Goal: Task Accomplishment & Management: Use online tool/utility

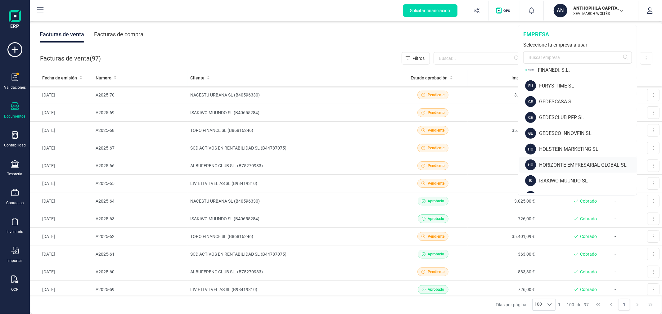
scroll to position [310, 0]
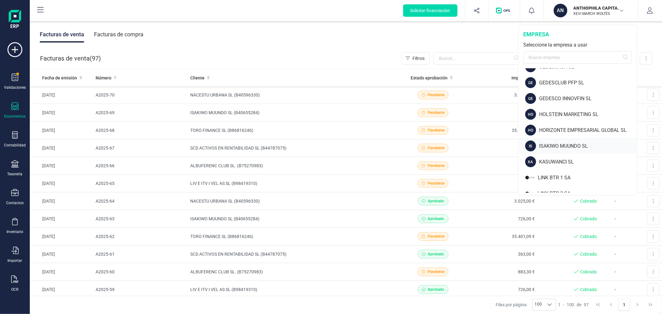
click at [562, 146] on div "ISAKIWO MUUNDO SL" at bounding box center [588, 146] width 98 height 7
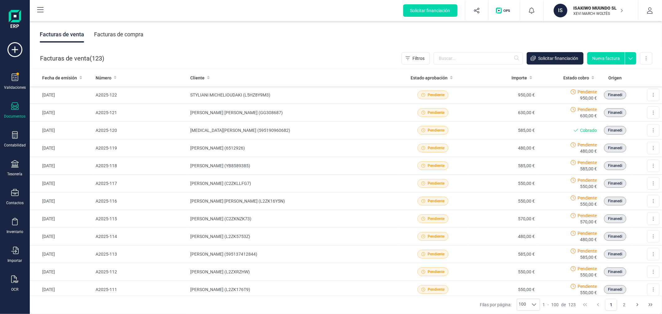
click at [113, 34] on div "Facturas de compra" at bounding box center [118, 34] width 49 height 16
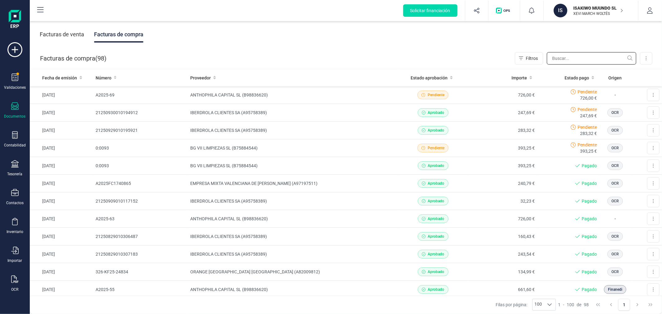
click at [622, 53] on input "text" at bounding box center [591, 58] width 89 height 12
type input "levantina"
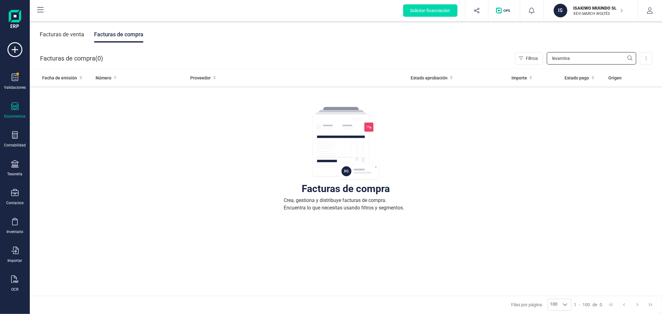
click at [594, 57] on input "levantina" at bounding box center [591, 58] width 89 height 12
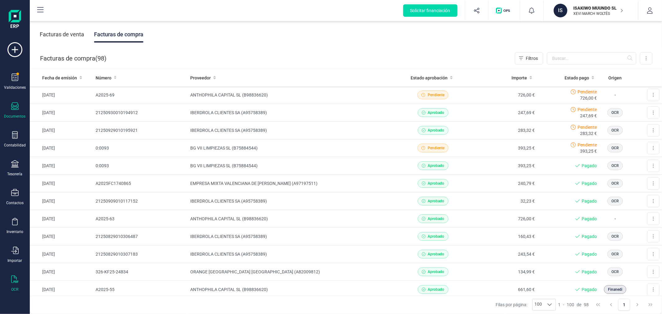
click at [15, 283] on icon at bounding box center [14, 279] width 7 height 7
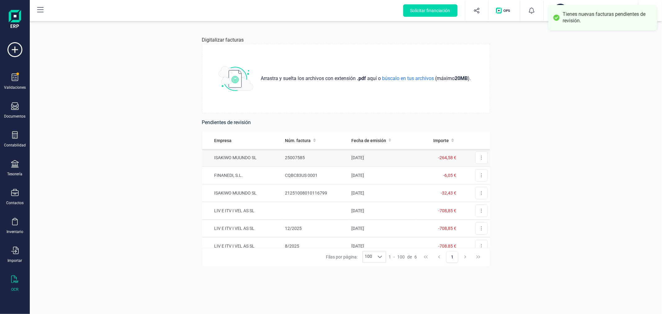
click at [338, 156] on td "25007585" at bounding box center [316, 158] width 66 height 18
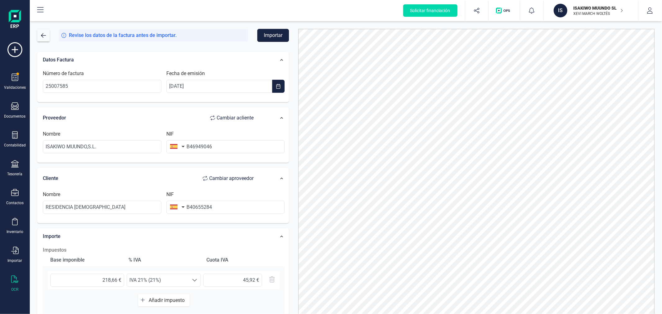
click at [239, 116] on span "Cambiar a cliente" at bounding box center [235, 117] width 37 height 7
type input "RESIDENCIA TRINITARIOS"
type input "B40655284"
type input "ISAKIWO MUUNDO,S.L."
type input "B46949046"
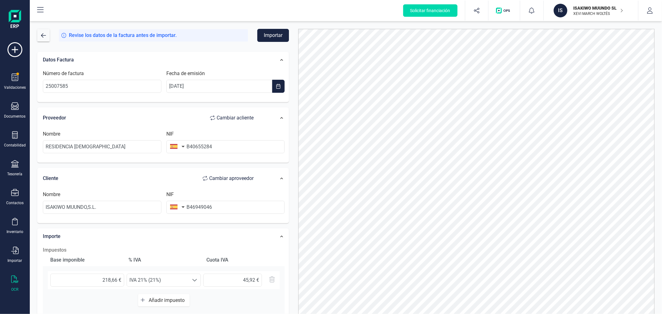
click at [233, 119] on span "Cambiar a cliente" at bounding box center [235, 117] width 37 height 7
type input "ISAKIWO MUUNDO,S.L."
type input "B46949046"
type input "RESIDENCIA TRINITARIOS"
type input "B40655284"
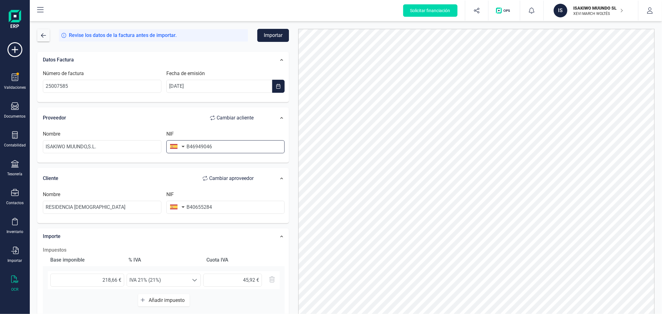
click at [229, 142] on input "B46949046" at bounding box center [225, 146] width 119 height 13
type input "B4694904"
type input "LEVANTINA DE CELULOSAS SL"
type input "B46949046"
click at [220, 206] on input "B40655284" at bounding box center [225, 207] width 119 height 13
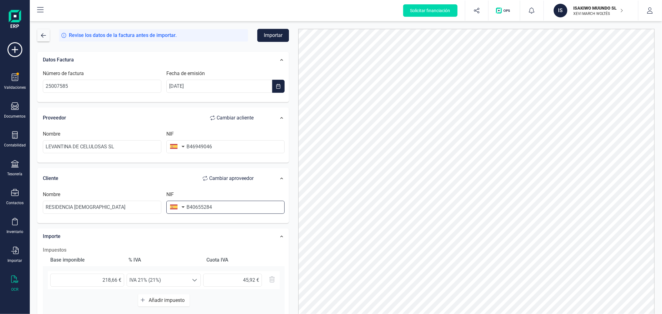
click at [220, 206] on input "B40655284" at bounding box center [225, 207] width 119 height 13
type input "B4065528"
type input "ISAKIWO MUUNDO SL"
type input "B40655284"
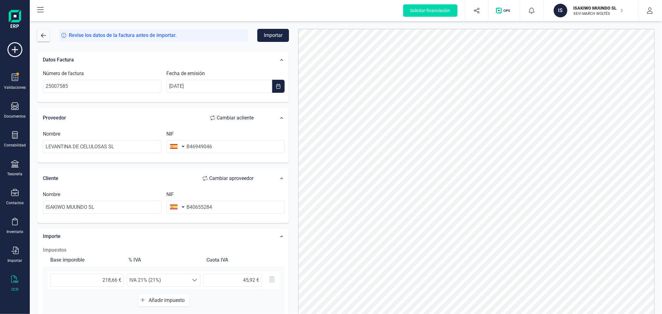
click at [276, 34] on button "Importar" at bounding box center [273, 35] width 32 height 13
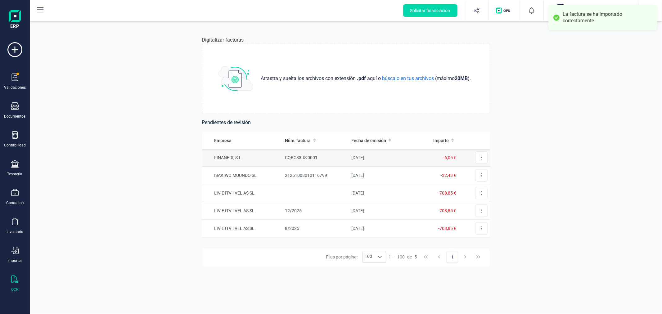
click at [301, 151] on td "CQBC83US 0001" at bounding box center [316, 158] width 66 height 18
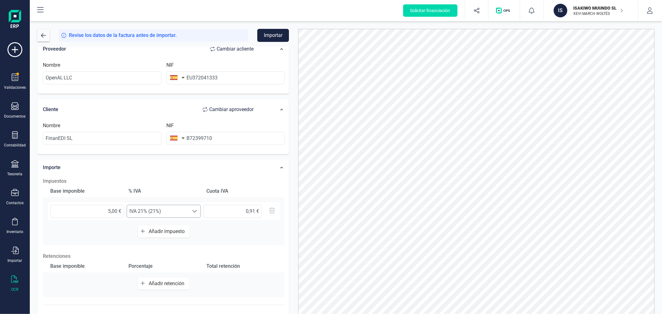
scroll to position [98, 0]
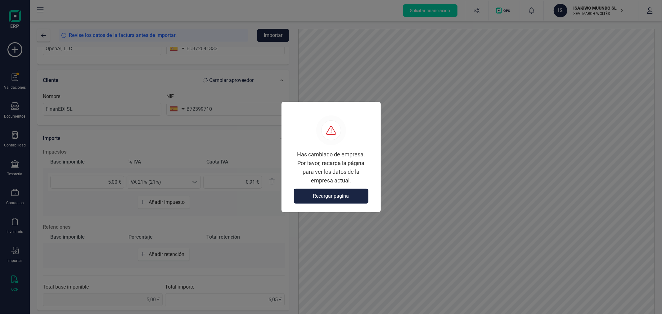
click at [336, 197] on span "Recargar página" at bounding box center [331, 196] width 36 height 7
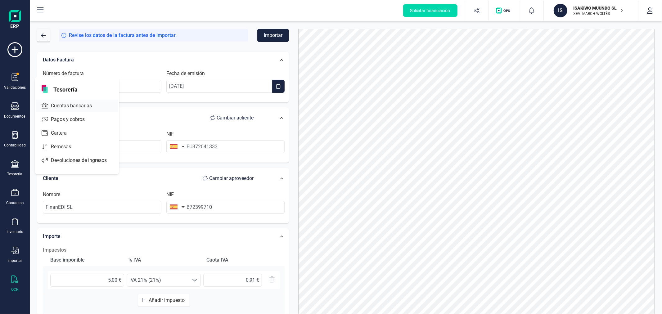
click at [63, 106] on span "Cuentas bancarias" at bounding box center [75, 105] width 55 height 7
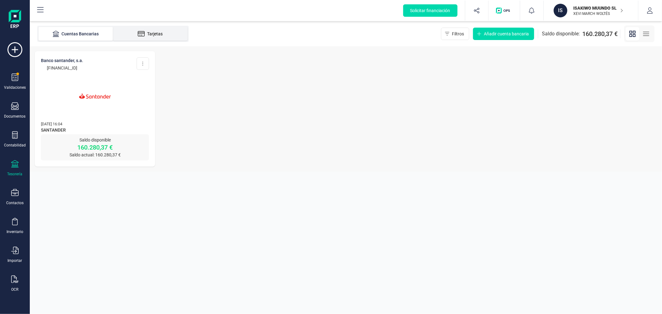
click at [160, 31] on div "Tarjetas" at bounding box center [150, 34] width 50 height 6
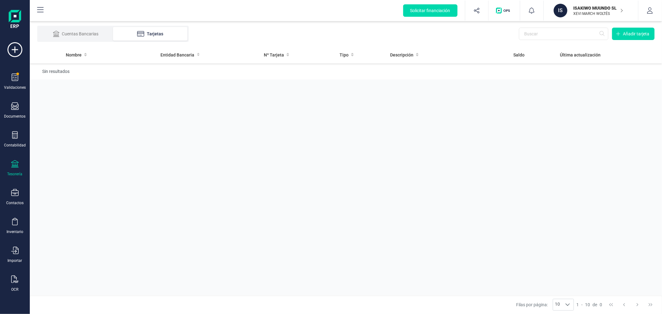
click at [589, 12] on p "XEVI MARCH WOLTÉS" at bounding box center [599, 13] width 50 height 5
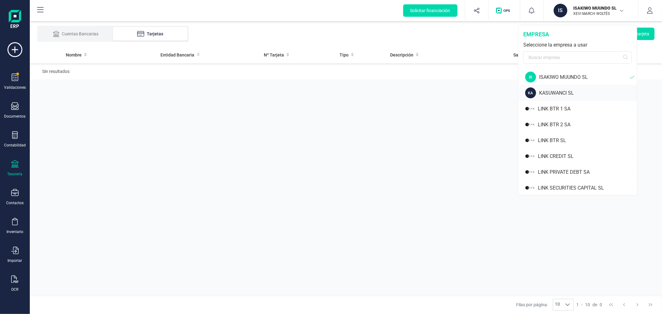
scroll to position [276, 0]
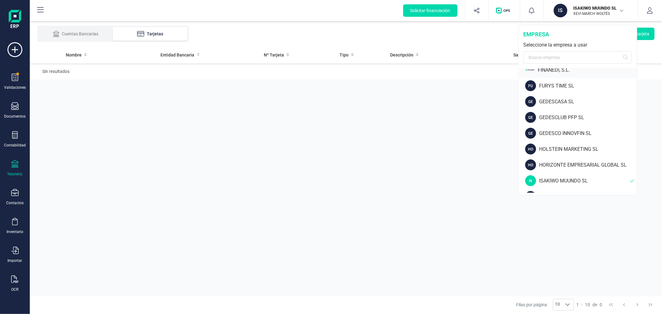
click at [558, 72] on div "FINANEDI, S.L." at bounding box center [587, 69] width 99 height 7
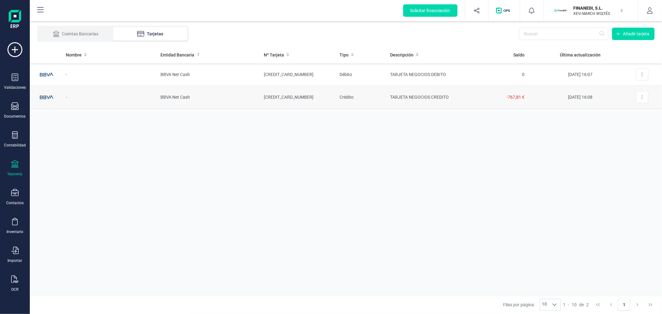
click at [220, 98] on td "BBVA Net Cash" at bounding box center [207, 97] width 103 height 23
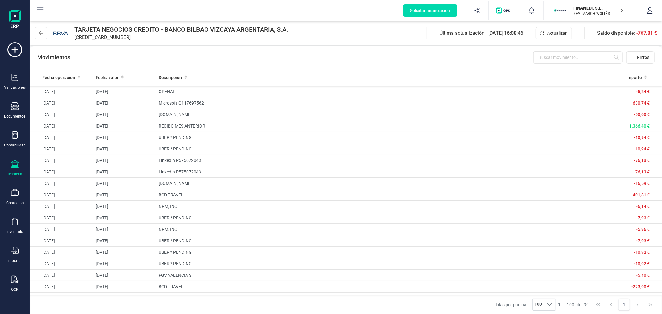
click at [577, 11] on p "XEVI MARCH WOLTÉS" at bounding box center [599, 13] width 50 height 5
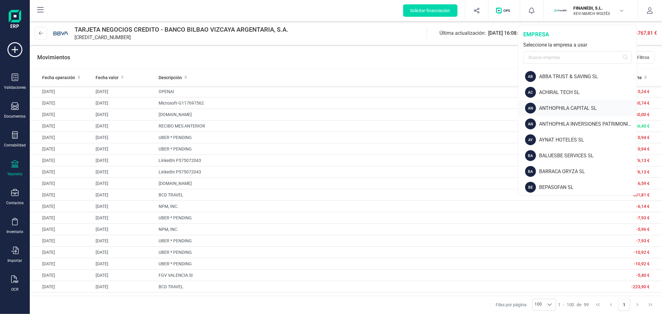
click at [566, 107] on div "ANTHOPHILA CAPITAL SL" at bounding box center [588, 108] width 98 height 7
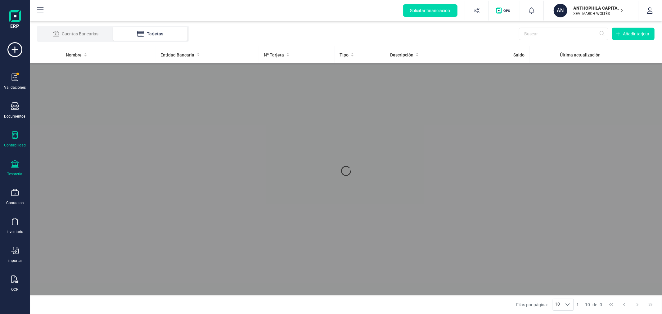
click at [18, 138] on icon at bounding box center [14, 134] width 7 height 7
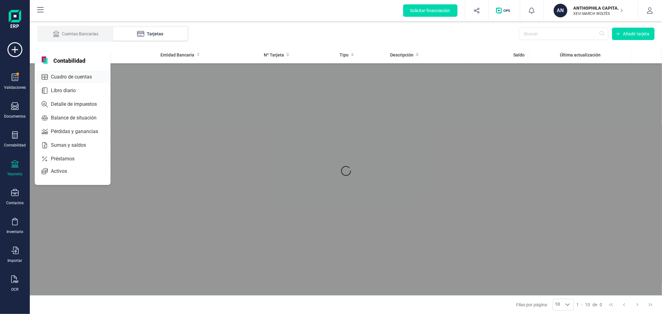
click at [66, 76] on span "Cuadro de cuentas" at bounding box center [75, 76] width 55 height 7
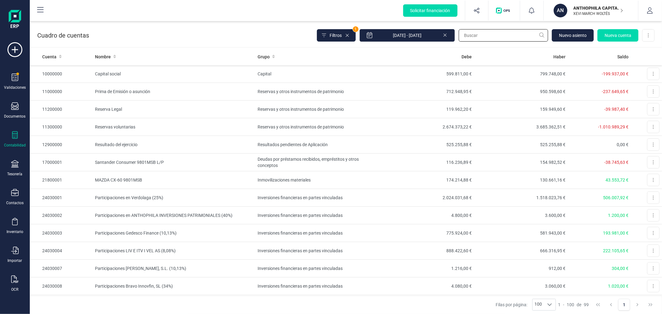
click at [479, 34] on input "text" at bounding box center [503, 35] width 89 height 12
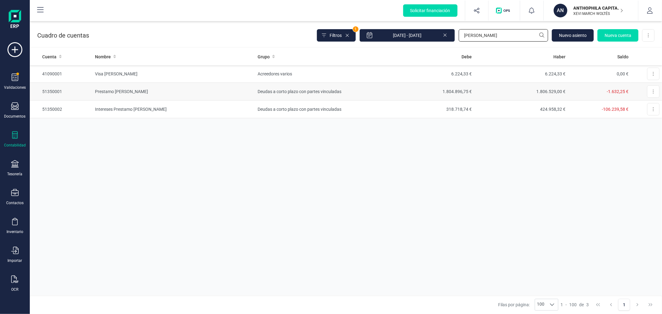
type input "javier"
click at [383, 86] on td "1.804.896,75 €" at bounding box center [427, 92] width 94 height 18
click at [597, 106] on td "-106.239,58 €" at bounding box center [600, 110] width 63 height 18
click at [238, 91] on td "Prestamo Javier García" at bounding box center [174, 92] width 163 height 18
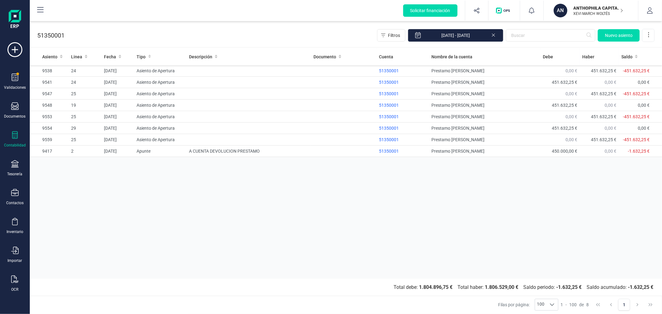
click at [493, 36] on icon at bounding box center [493, 34] width 5 height 6
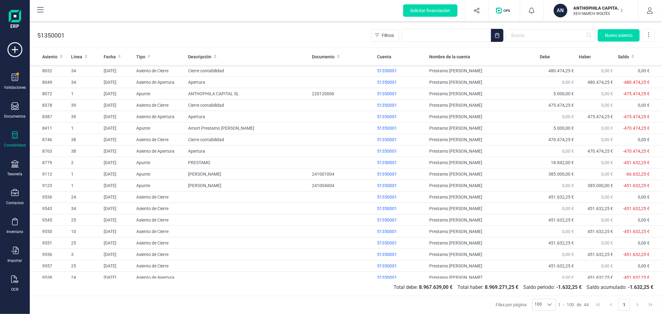
scroll to position [241, 0]
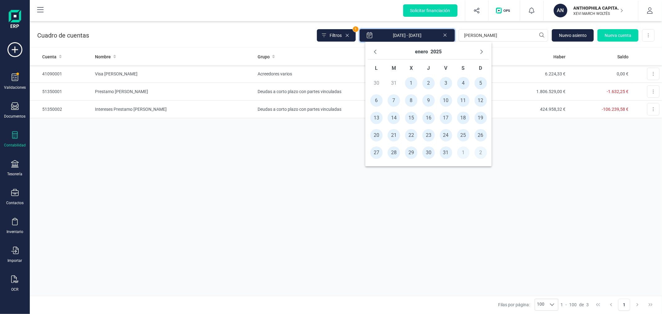
click at [427, 35] on input "[DATE] - [DATE]" at bounding box center [408, 35] width 96 height 13
click at [435, 52] on button "2025" at bounding box center [436, 52] width 11 height 10
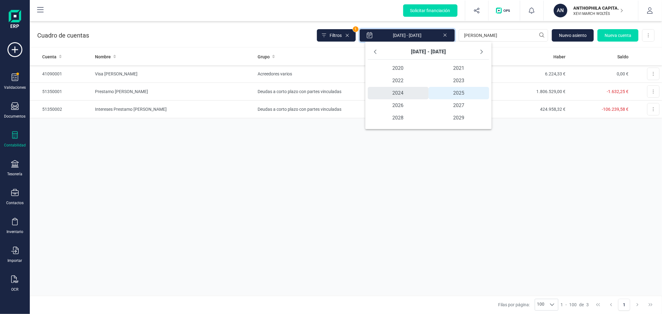
click at [398, 92] on span "2024" at bounding box center [398, 93] width 61 height 12
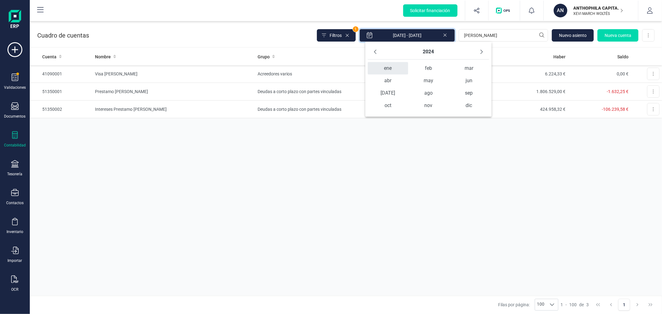
click at [394, 66] on span "ene" at bounding box center [388, 68] width 40 height 12
click at [381, 81] on span "1" at bounding box center [376, 83] width 12 height 12
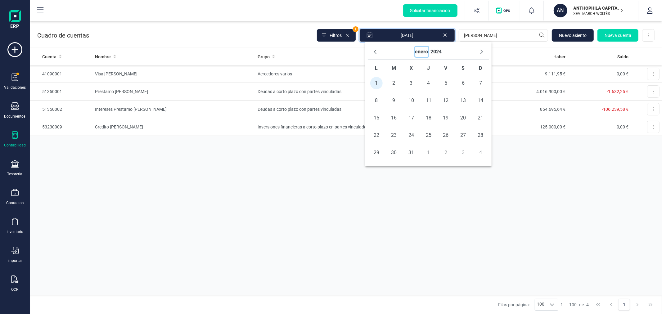
click at [421, 51] on button "enero" at bounding box center [421, 52] width 13 height 10
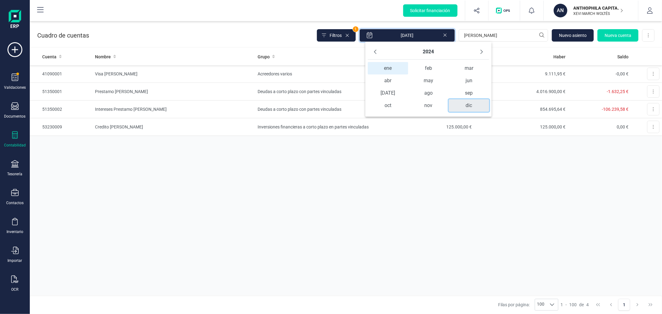
click at [466, 103] on span "dic" at bounding box center [469, 105] width 40 height 12
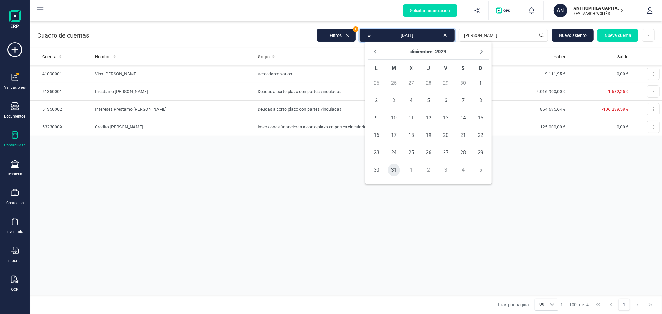
click at [395, 170] on span "31" at bounding box center [394, 170] width 12 height 12
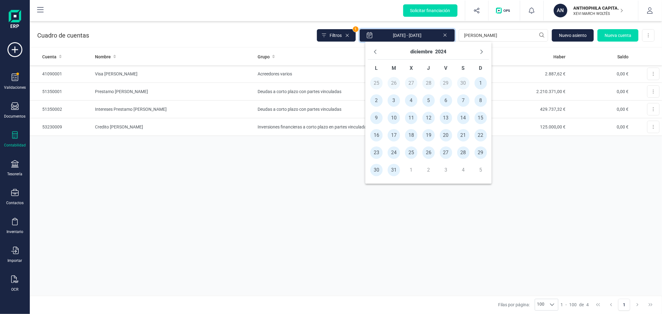
click at [376, 171] on span "30" at bounding box center [376, 170] width 12 height 12
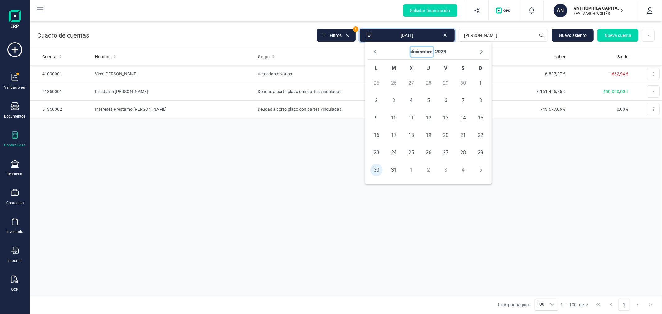
click at [423, 52] on button "diciembre" at bounding box center [422, 52] width 22 height 10
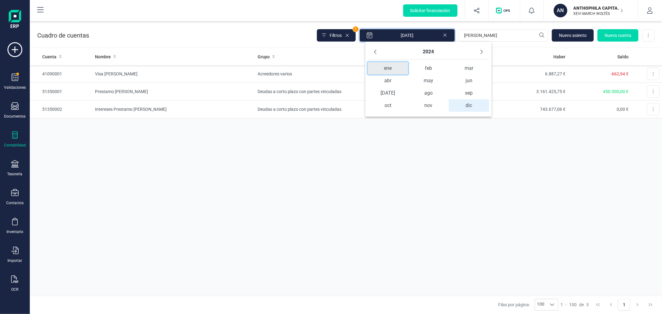
click at [384, 65] on span "ene" at bounding box center [388, 68] width 40 height 12
click at [377, 82] on span "1" at bounding box center [376, 83] width 12 height 12
type input "01/01/2024 - 30/12/2024"
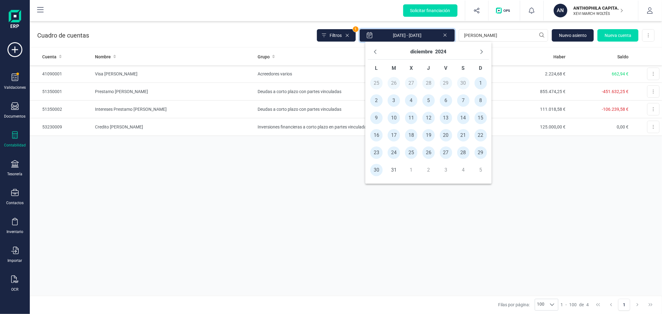
click at [324, 243] on div "Cuenta Nombre Grupo Debe Haber Saldo 41090001 Visa Javier García Acreedores var…" at bounding box center [346, 171] width 632 height 247
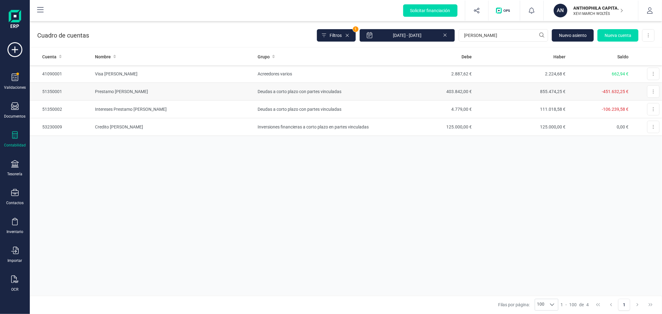
click at [321, 92] on td "Deudas a corto plazo con partes vinculadas" at bounding box center [317, 92] width 125 height 18
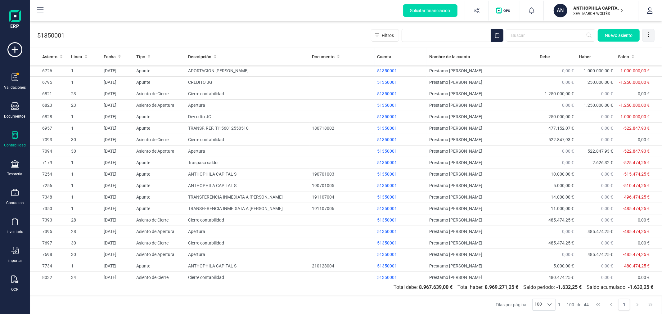
click at [651, 35] on icon at bounding box center [649, 35] width 6 height 6
drag, startPoint x: 620, startPoint y: 48, endPoint x: 614, endPoint y: 51, distance: 6.7
click at [620, 48] on span "Exportar Excel" at bounding box center [627, 50] width 45 height 5
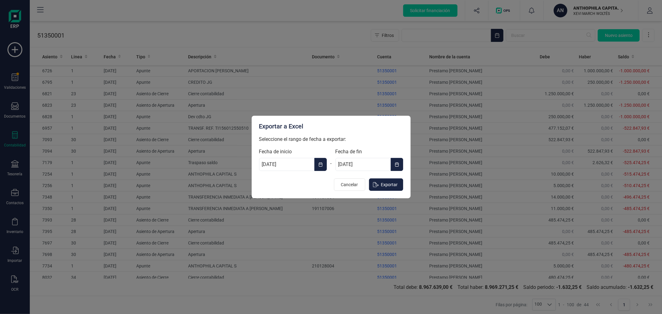
click at [320, 160] on button "Choose Date" at bounding box center [321, 164] width 12 height 13
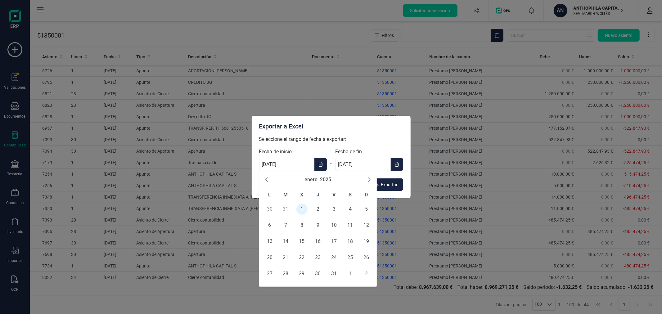
click at [328, 178] on button "2025" at bounding box center [325, 179] width 11 height 7
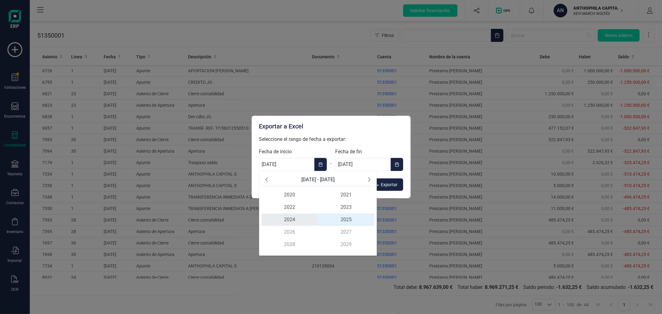
click at [290, 221] on span "2024" at bounding box center [290, 220] width 57 height 12
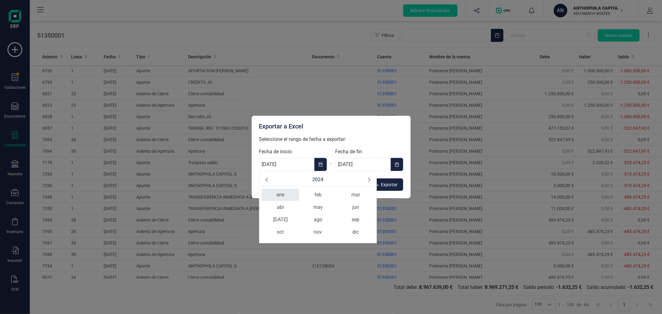
click at [283, 193] on span "ene" at bounding box center [281, 195] width 38 height 12
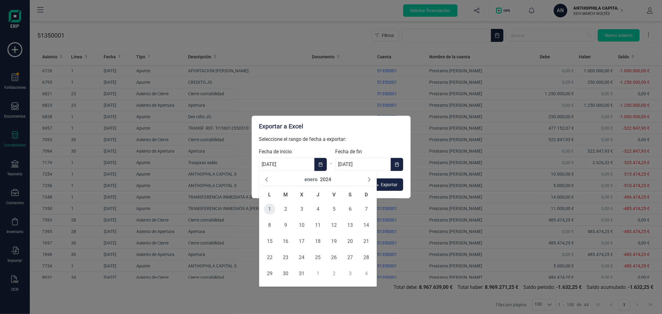
click at [272, 205] on span "1" at bounding box center [269, 209] width 11 height 11
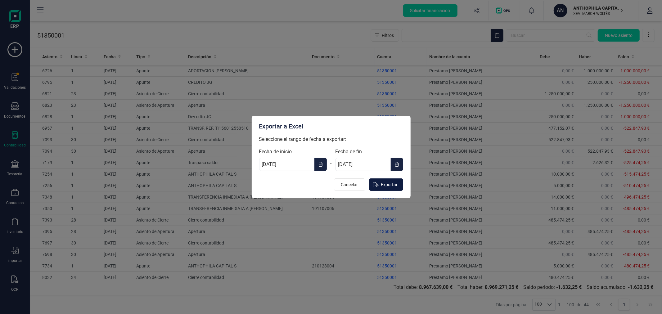
click at [395, 185] on span "Exportar" at bounding box center [389, 185] width 17 height 6
type input "[DATE]"
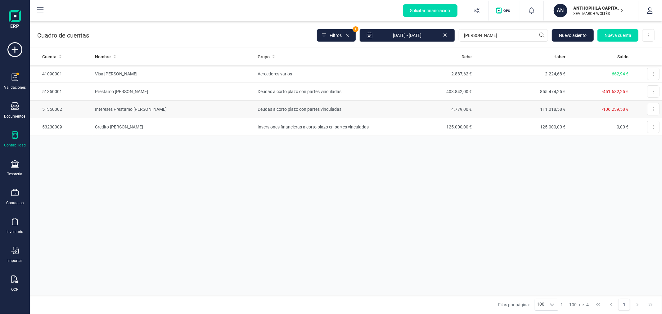
click at [174, 114] on td "Intereses Prestamo [PERSON_NAME]" at bounding box center [174, 110] width 163 height 18
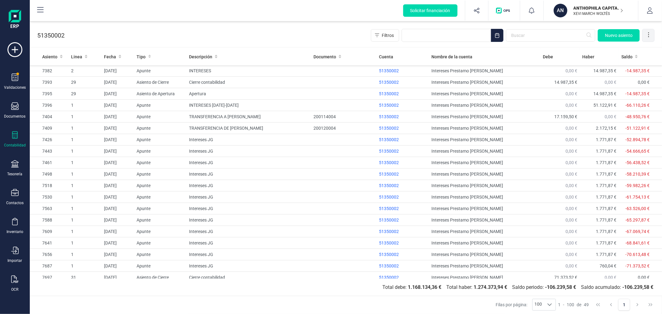
click at [646, 37] on icon at bounding box center [649, 35] width 6 height 6
click at [604, 49] on link "Exportar Excel" at bounding box center [624, 50] width 62 height 12
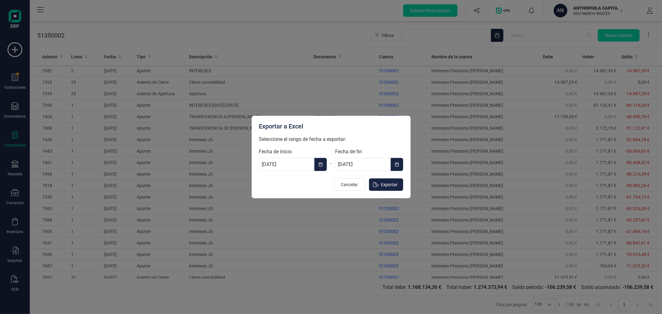
click at [322, 163] on icon "Choose Date" at bounding box center [321, 164] width 4 height 5
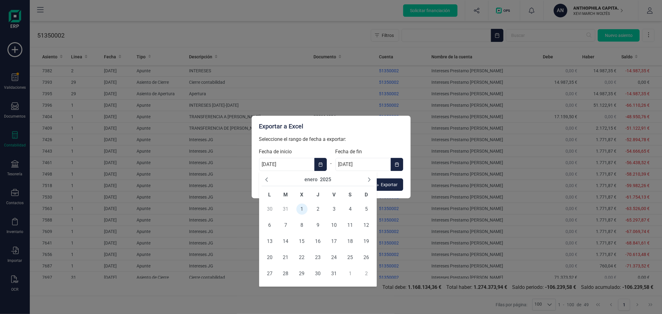
click at [327, 179] on button "2025" at bounding box center [325, 179] width 11 height 7
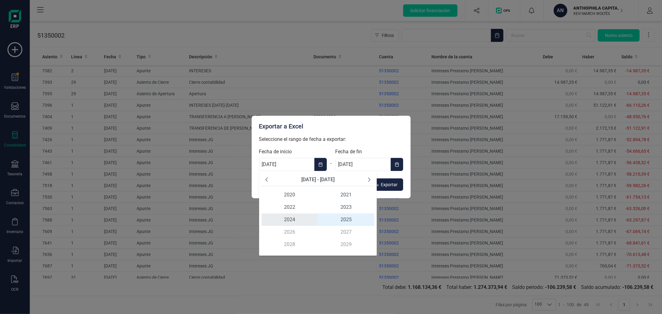
click at [292, 217] on span "2024" at bounding box center [290, 220] width 57 height 12
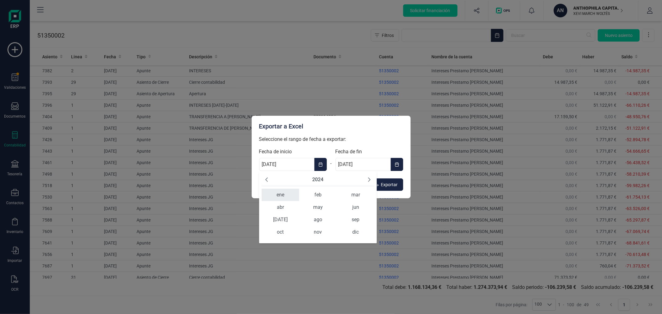
click at [281, 197] on span "ene" at bounding box center [281, 195] width 38 height 12
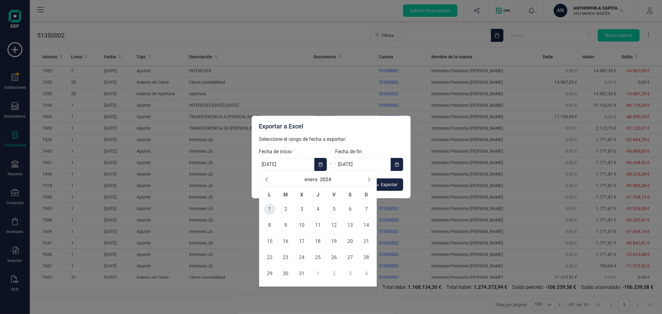
click at [267, 210] on span "1" at bounding box center [269, 209] width 11 height 11
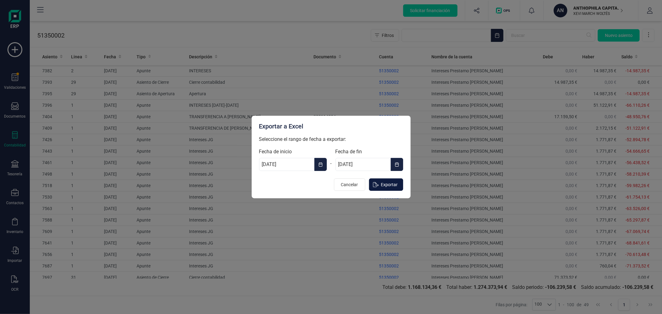
click at [386, 187] on span "Exportar" at bounding box center [389, 185] width 17 height 6
type input "[DATE]"
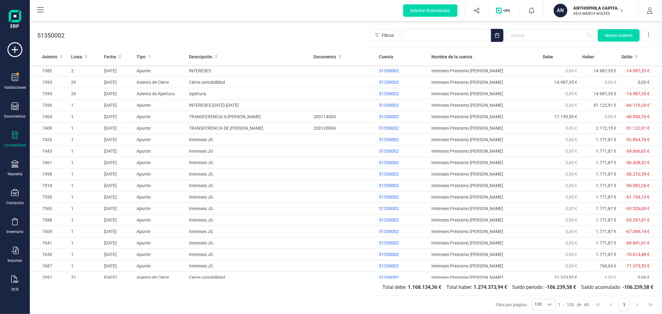
click at [592, 11] on p "XEVI MARCH WOLTÉS" at bounding box center [599, 13] width 50 height 5
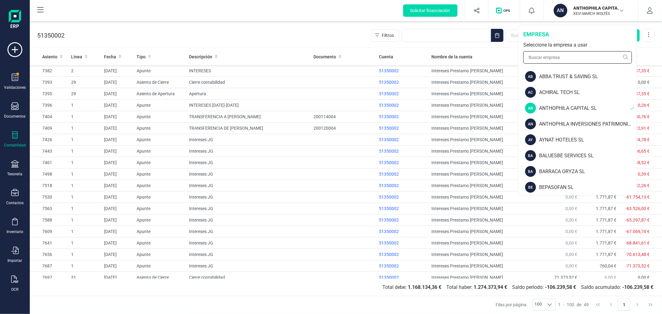
click at [547, 58] on input "text" at bounding box center [577, 57] width 109 height 12
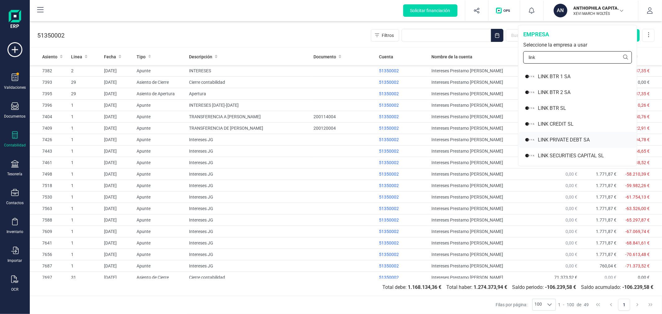
scroll to position [34, 0]
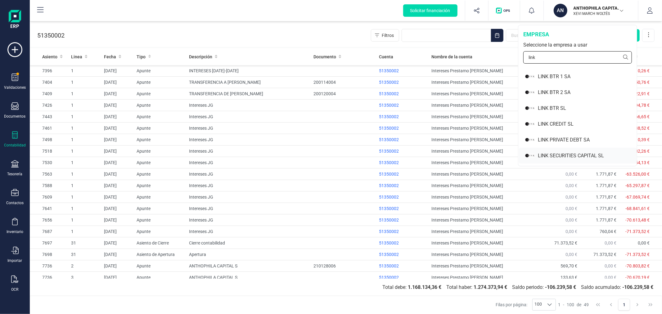
type input "link"
click at [562, 156] on div "LINK SECURITIES CAPITAL SL" at bounding box center [587, 155] width 99 height 7
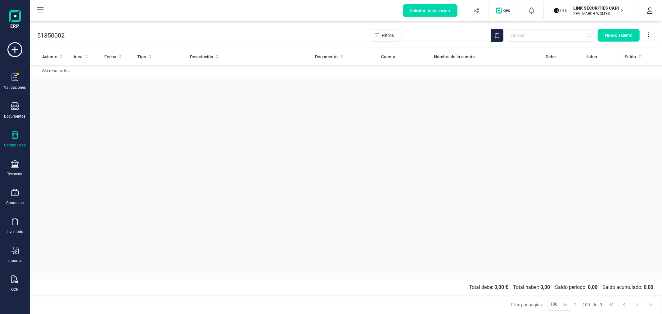
click at [14, 138] on icon at bounding box center [14, 134] width 7 height 7
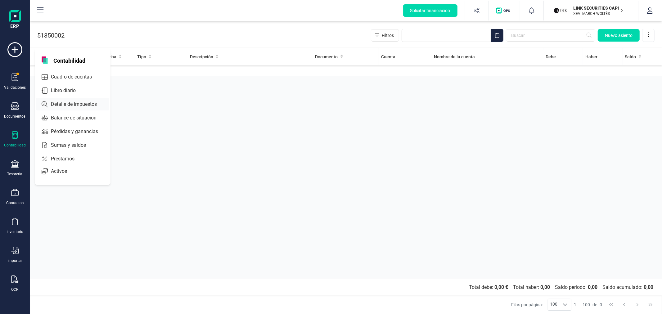
click at [63, 105] on span "Detalle de impuestos" at bounding box center [78, 104] width 60 height 7
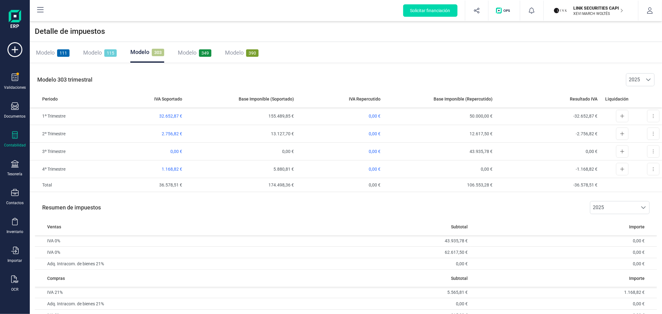
click at [50, 54] on span "Modelo" at bounding box center [45, 52] width 19 height 7
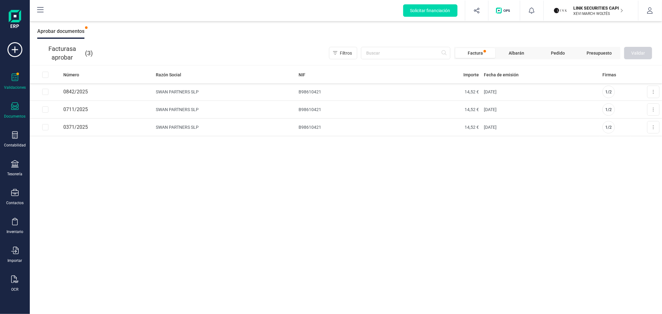
click at [15, 106] on icon at bounding box center [14, 105] width 7 height 7
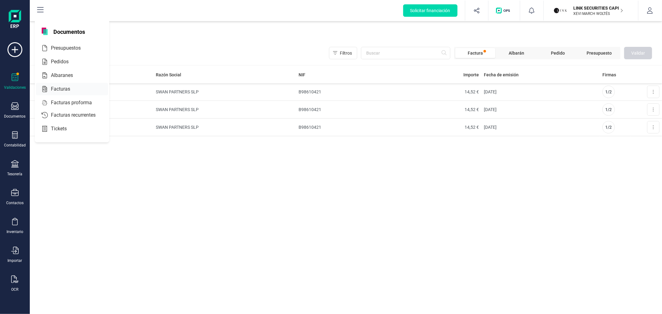
click at [64, 92] on span "Facturas" at bounding box center [64, 88] width 33 height 7
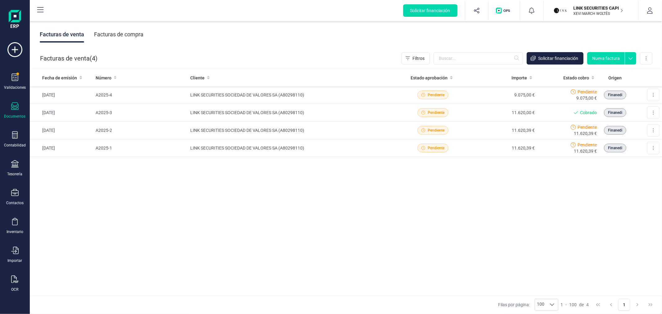
click at [125, 36] on div "Facturas de compra" at bounding box center [118, 34] width 49 height 16
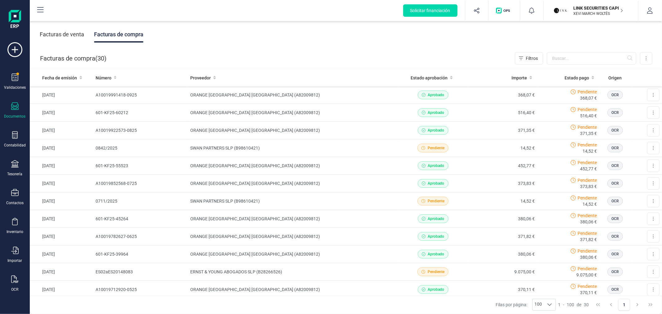
click at [11, 131] on div "Validaciones Documentos Documentos Presupuestos Pedidos Albaranes Facturas Fact…" at bounding box center [14, 169] width 25 height 255
click at [18, 136] on icon at bounding box center [14, 134] width 7 height 7
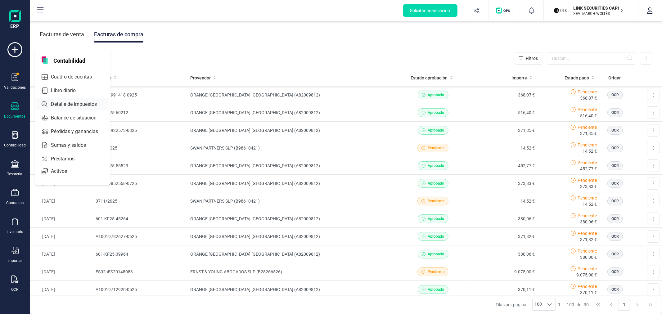
click at [77, 102] on span "Detalle de impuestos" at bounding box center [78, 104] width 60 height 7
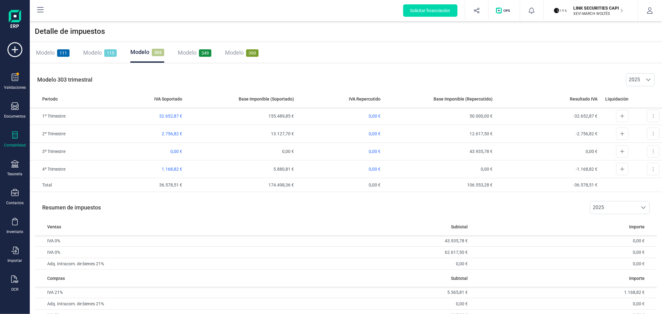
click at [41, 52] on span "Modelo" at bounding box center [45, 52] width 19 height 7
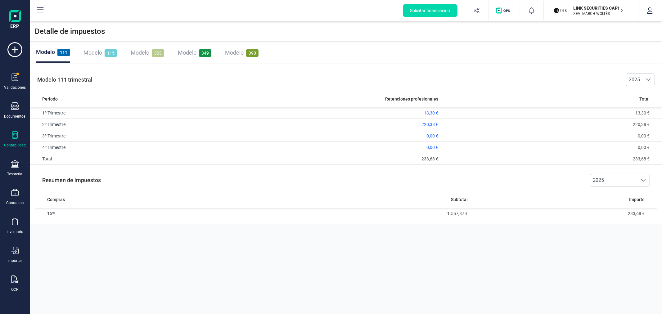
click at [200, 240] on div "Detalle de impuestos Modelo 111 Modelo 115 Modelo 303 Modelo 349 Modelo 390 Mod…" at bounding box center [346, 157] width 632 height 314
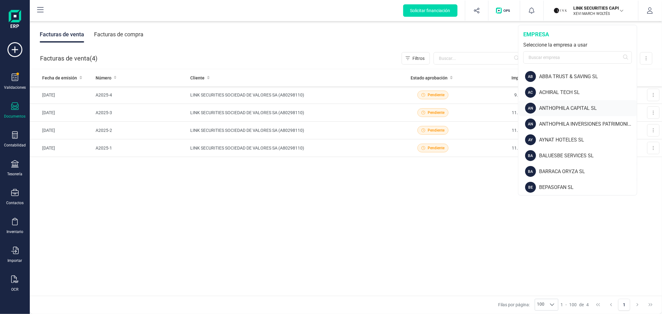
click at [564, 106] on div "ANTHOPHILA CAPITAL SL" at bounding box center [588, 108] width 98 height 7
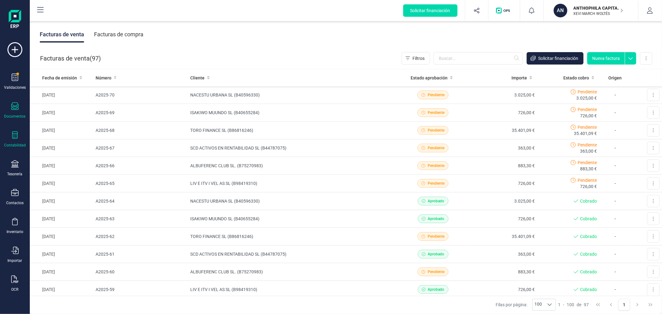
click at [16, 139] on div at bounding box center [14, 135] width 7 height 9
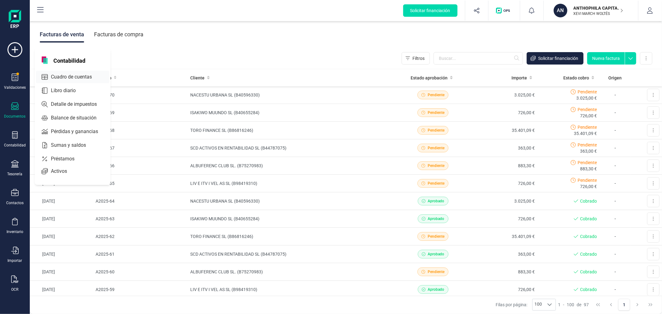
click at [95, 79] on span "Cuadro de cuentas" at bounding box center [75, 76] width 55 height 7
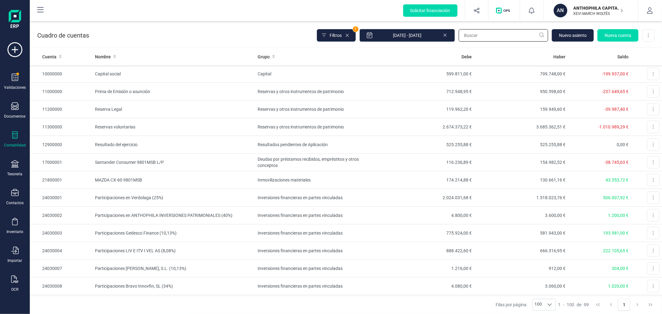
click at [480, 29] on input "text" at bounding box center [503, 35] width 89 height 12
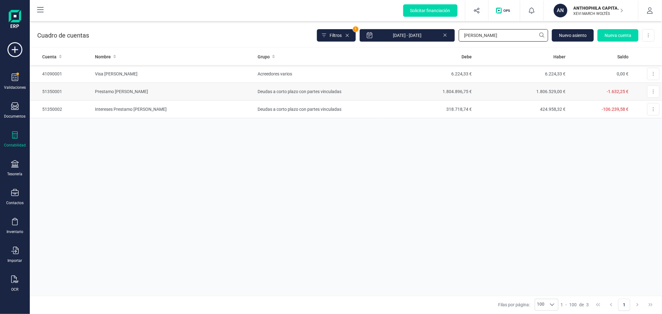
type input "javier"
click at [232, 94] on td "Prestamo Javier García" at bounding box center [174, 92] width 163 height 18
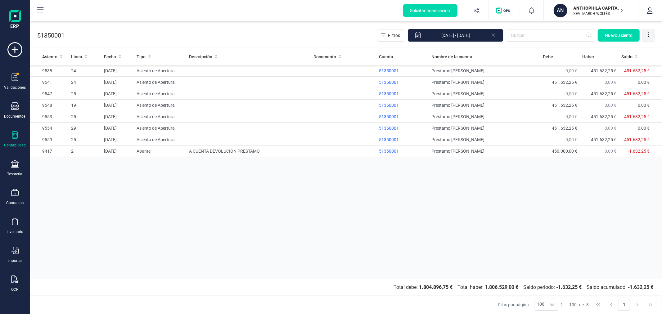
click at [650, 37] on icon at bounding box center [649, 35] width 6 height 6
click at [620, 50] on span "Exportar Excel" at bounding box center [627, 50] width 45 height 5
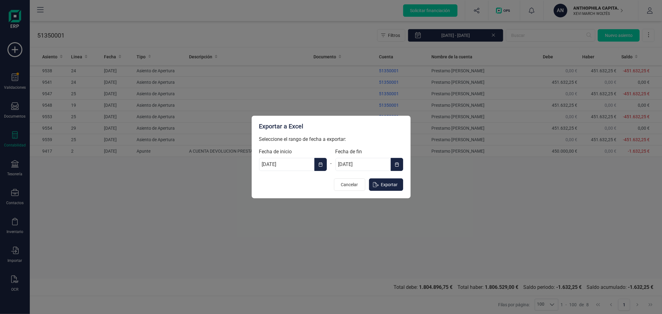
click at [317, 168] on button "Choose Date" at bounding box center [321, 164] width 12 height 13
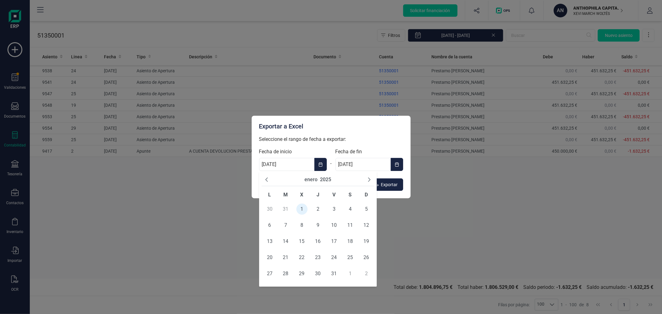
click at [333, 178] on div "enero 2025" at bounding box center [318, 180] width 113 height 13
click at [328, 178] on button "2025" at bounding box center [325, 179] width 11 height 7
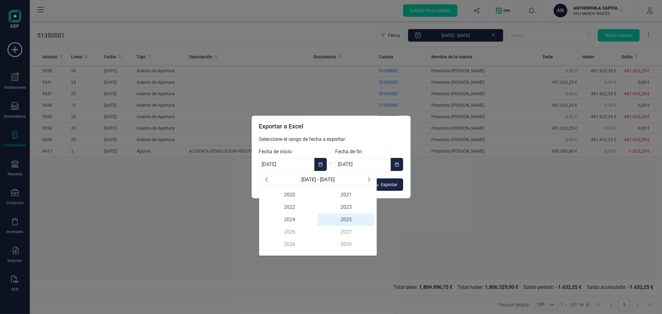
click at [267, 179] on icon "Previous Decade" at bounding box center [266, 179] width 5 height 5
click at [346, 228] on span "2017" at bounding box center [346, 232] width 57 height 12
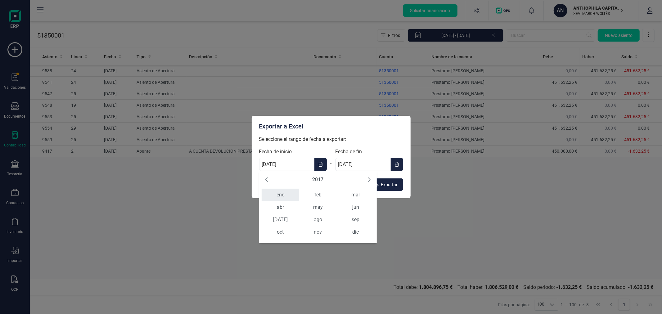
click at [281, 192] on span "ene" at bounding box center [281, 195] width 38 height 12
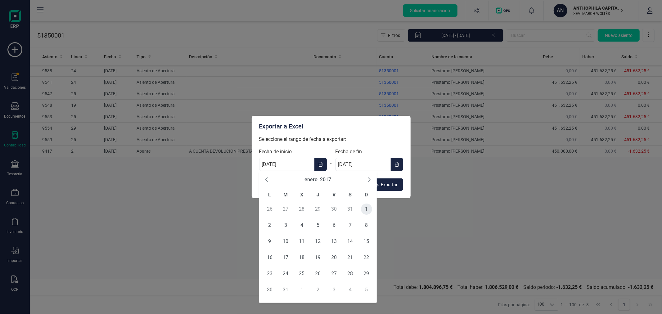
click at [366, 208] on span "1" at bounding box center [366, 209] width 11 height 11
type input "01/01/2017"
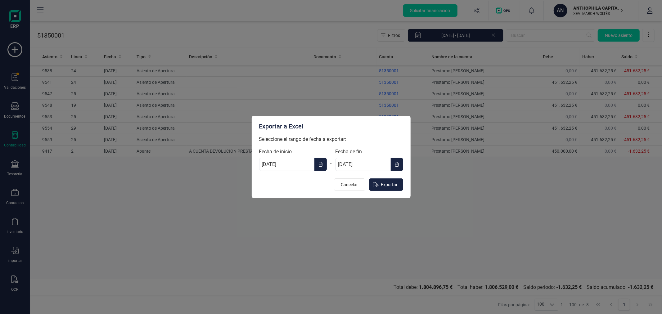
click at [398, 163] on icon "Choose Date" at bounding box center [397, 164] width 4 height 4
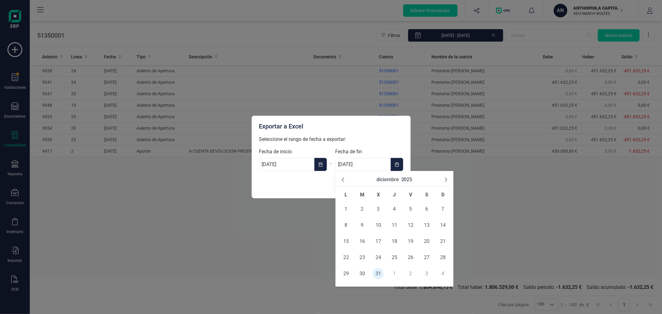
click at [407, 178] on button "2025" at bounding box center [406, 179] width 11 height 7
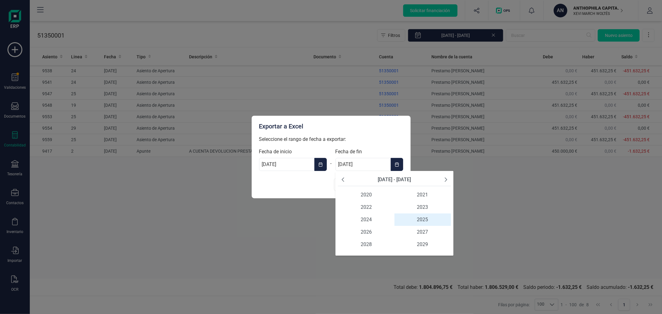
click at [343, 179] on icon "Previous Decade" at bounding box center [343, 179] width 5 height 5
click at [422, 232] on span "2017" at bounding box center [423, 232] width 57 height 12
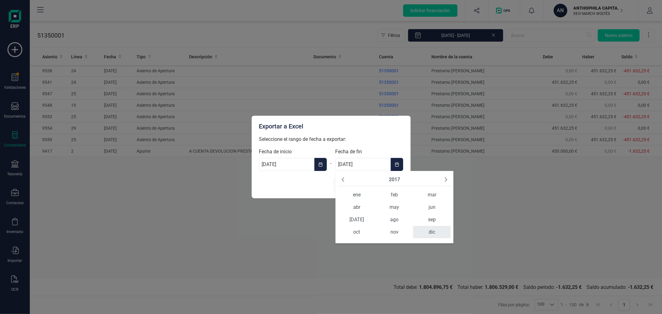
click at [423, 228] on span "dic" at bounding box center [432, 232] width 38 height 12
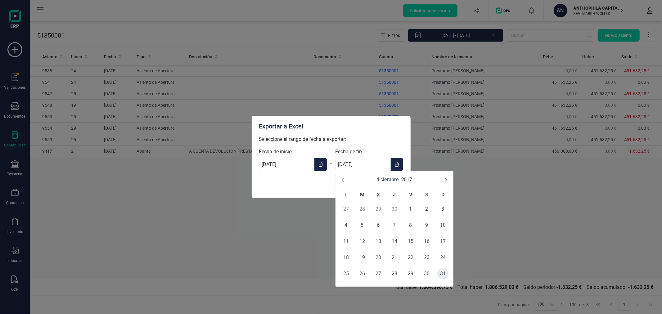
click at [442, 273] on span "31" at bounding box center [442, 273] width 11 height 11
type input "[DATE]"
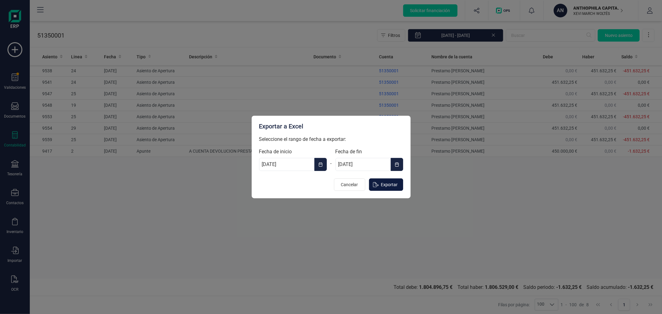
click at [391, 187] on span "Exportar" at bounding box center [389, 185] width 17 height 6
type input "[DATE]"
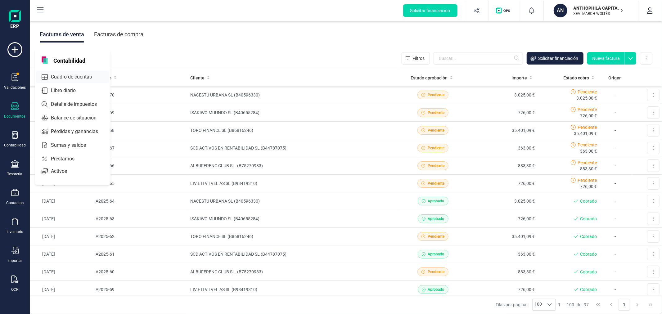
click at [85, 78] on span "Cuadro de cuentas" at bounding box center [75, 76] width 55 height 7
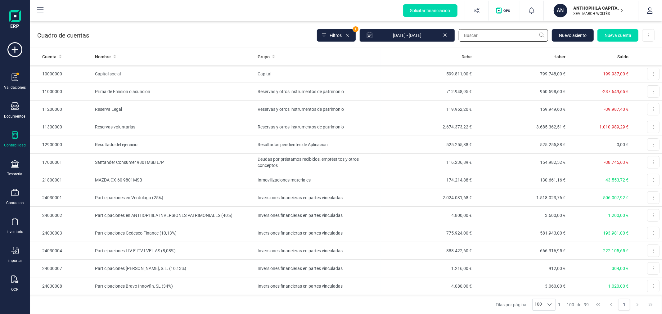
click at [513, 38] on input "text" at bounding box center [503, 35] width 89 height 12
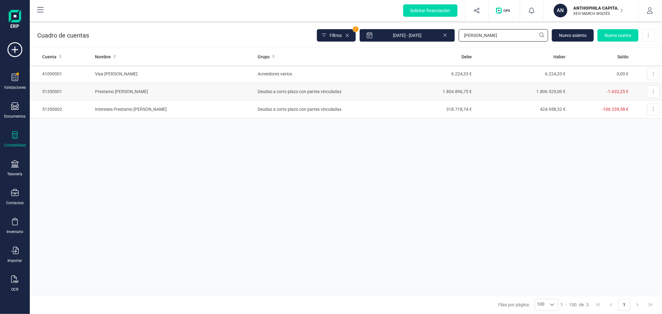
type input "[PERSON_NAME]"
click at [286, 87] on td "Deudas a corto plazo con partes vinculadas" at bounding box center [317, 92] width 125 height 18
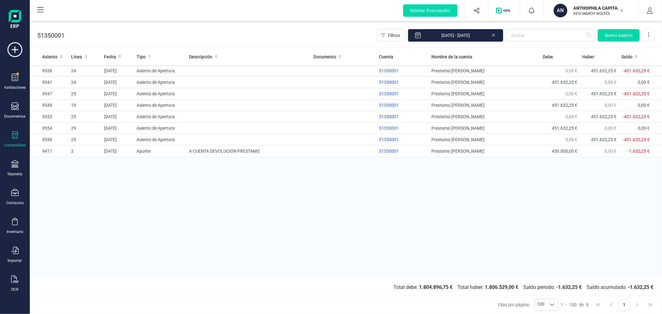
click at [495, 33] on icon at bounding box center [493, 34] width 5 height 6
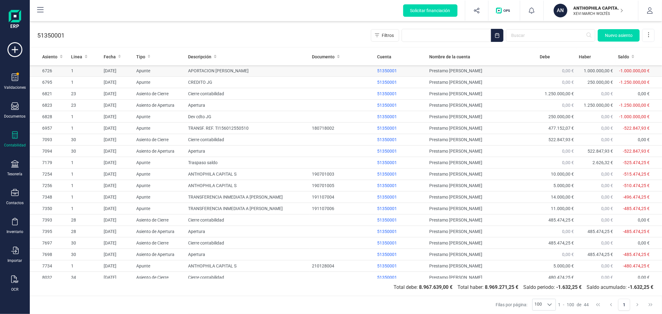
click at [198, 73] on td "APORTACION [PERSON_NAME]" at bounding box center [248, 70] width 124 height 11
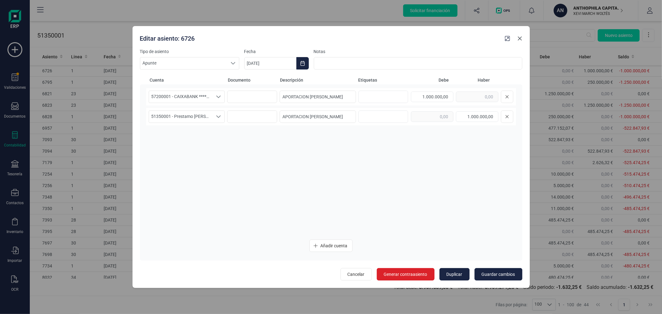
click at [519, 37] on icon "Close" at bounding box center [520, 39] width 4 height 4
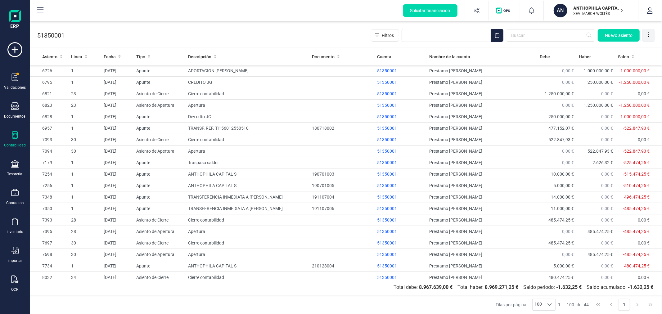
click at [648, 30] on div at bounding box center [649, 35] width 12 height 12
click at [634, 51] on span "Exportar Excel" at bounding box center [627, 50] width 45 height 5
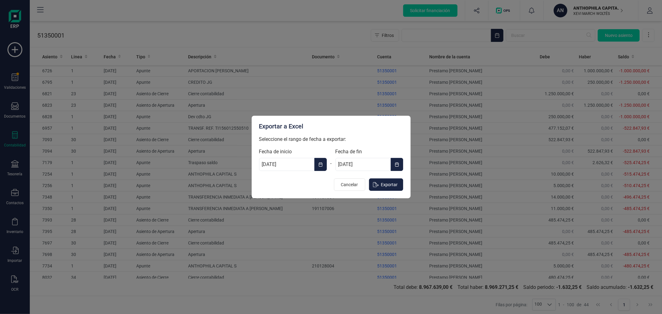
click at [319, 163] on icon "Choose Date" at bounding box center [321, 164] width 4 height 5
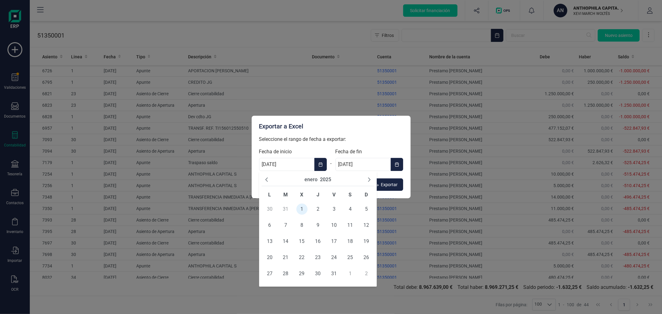
click at [326, 178] on button "2025" at bounding box center [325, 179] width 11 height 7
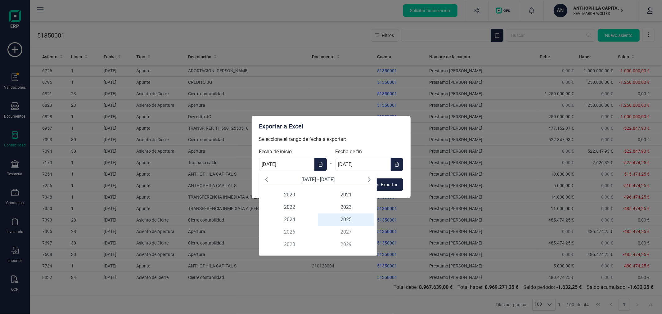
click at [269, 181] on icon "Previous Decade" at bounding box center [266, 179] width 5 height 5
click at [350, 232] on span "2017" at bounding box center [346, 232] width 57 height 12
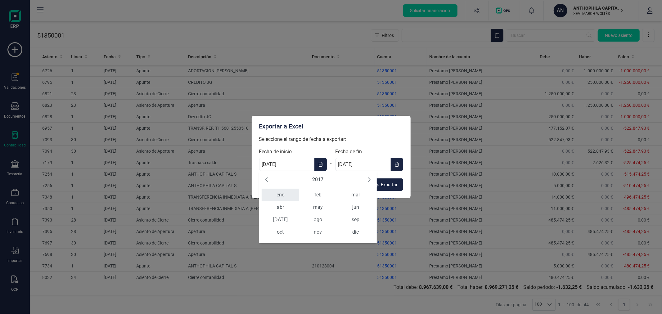
click at [281, 195] on span "ene" at bounding box center [281, 195] width 38 height 12
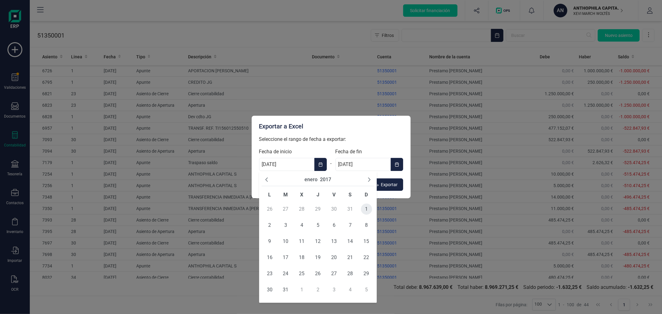
click at [364, 207] on span "1" at bounding box center [366, 209] width 11 height 11
type input "[DATE]"
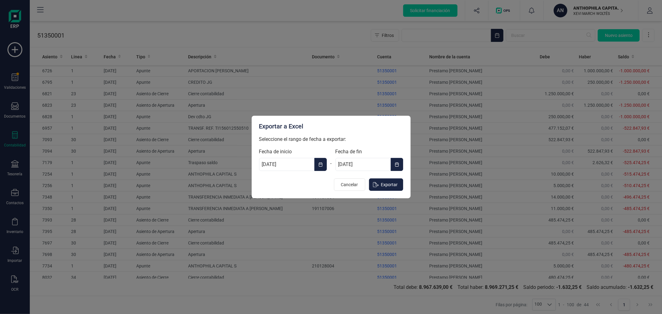
click at [396, 165] on icon "Choose Date" at bounding box center [397, 164] width 4 height 5
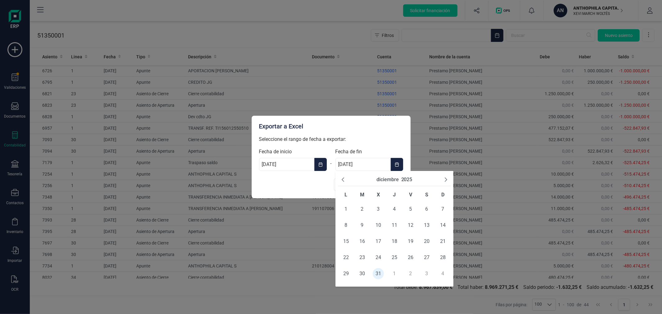
click at [405, 178] on button "2025" at bounding box center [406, 179] width 11 height 7
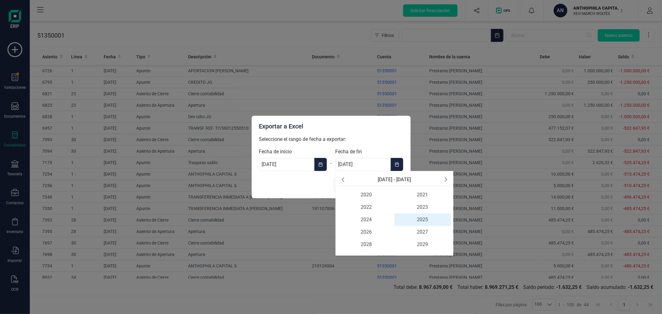
click at [345, 177] on icon "Previous Decade" at bounding box center [343, 179] width 5 height 5
click at [426, 230] on span "2017" at bounding box center [423, 232] width 57 height 12
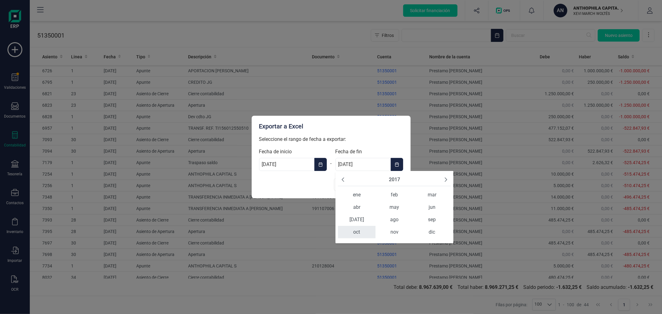
click at [352, 233] on span "oct" at bounding box center [357, 232] width 38 height 12
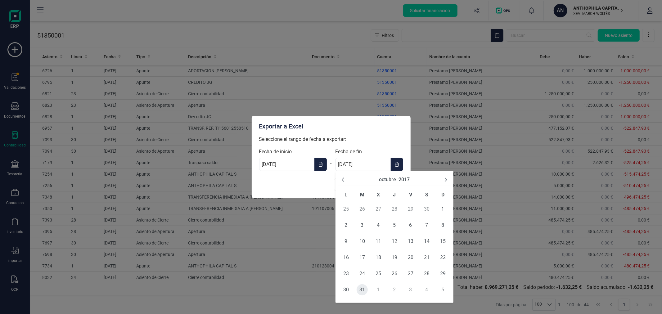
click at [360, 290] on span "31" at bounding box center [362, 289] width 11 height 11
type input "[DATE]"
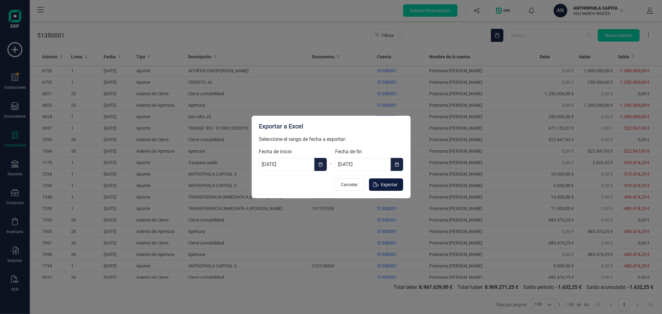
click at [389, 185] on span "Exportar" at bounding box center [389, 185] width 17 height 6
type input "[DATE]"
